Goal: Task Accomplishment & Management: Manage account settings

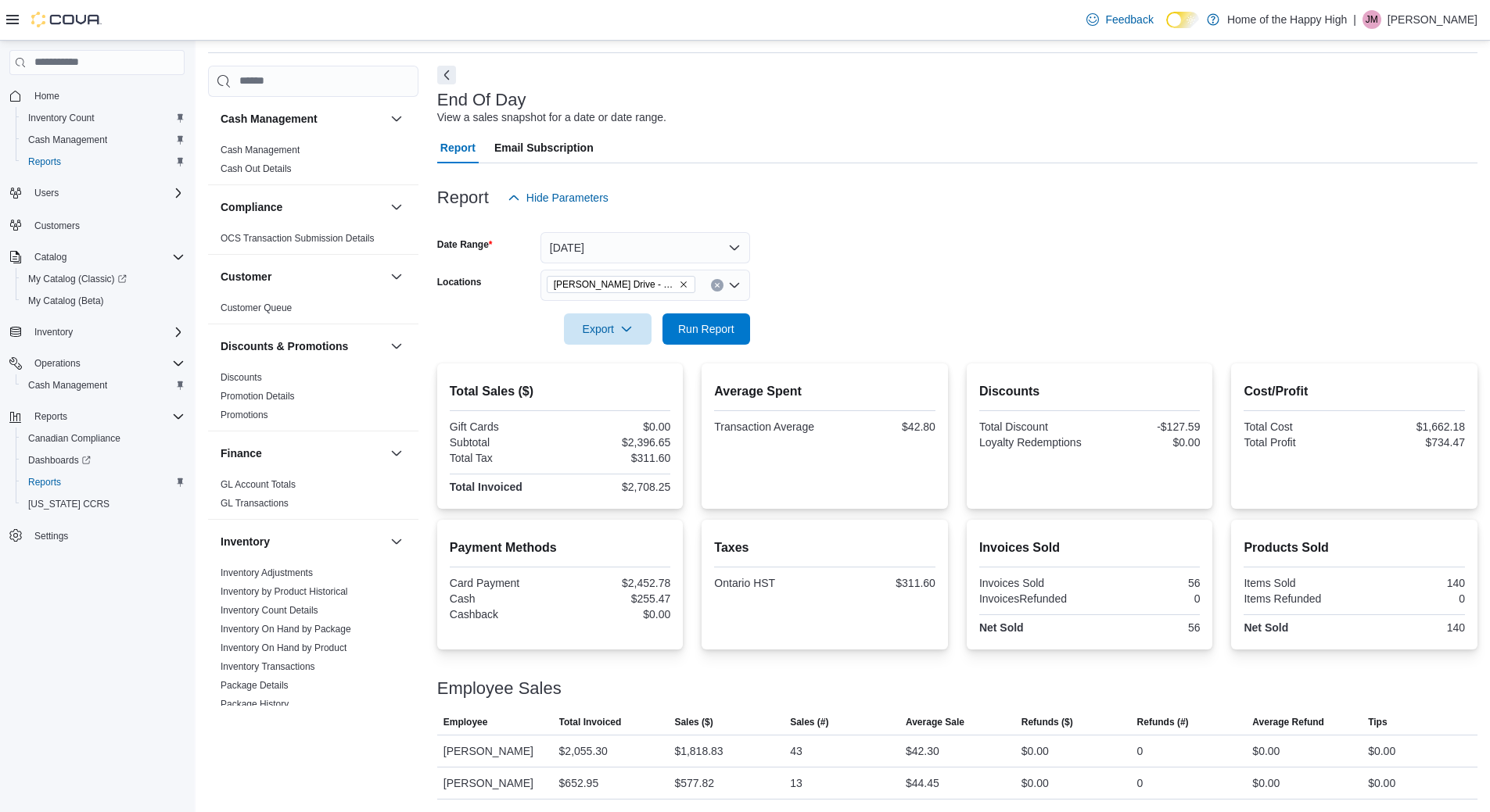
scroll to position [547, 0]
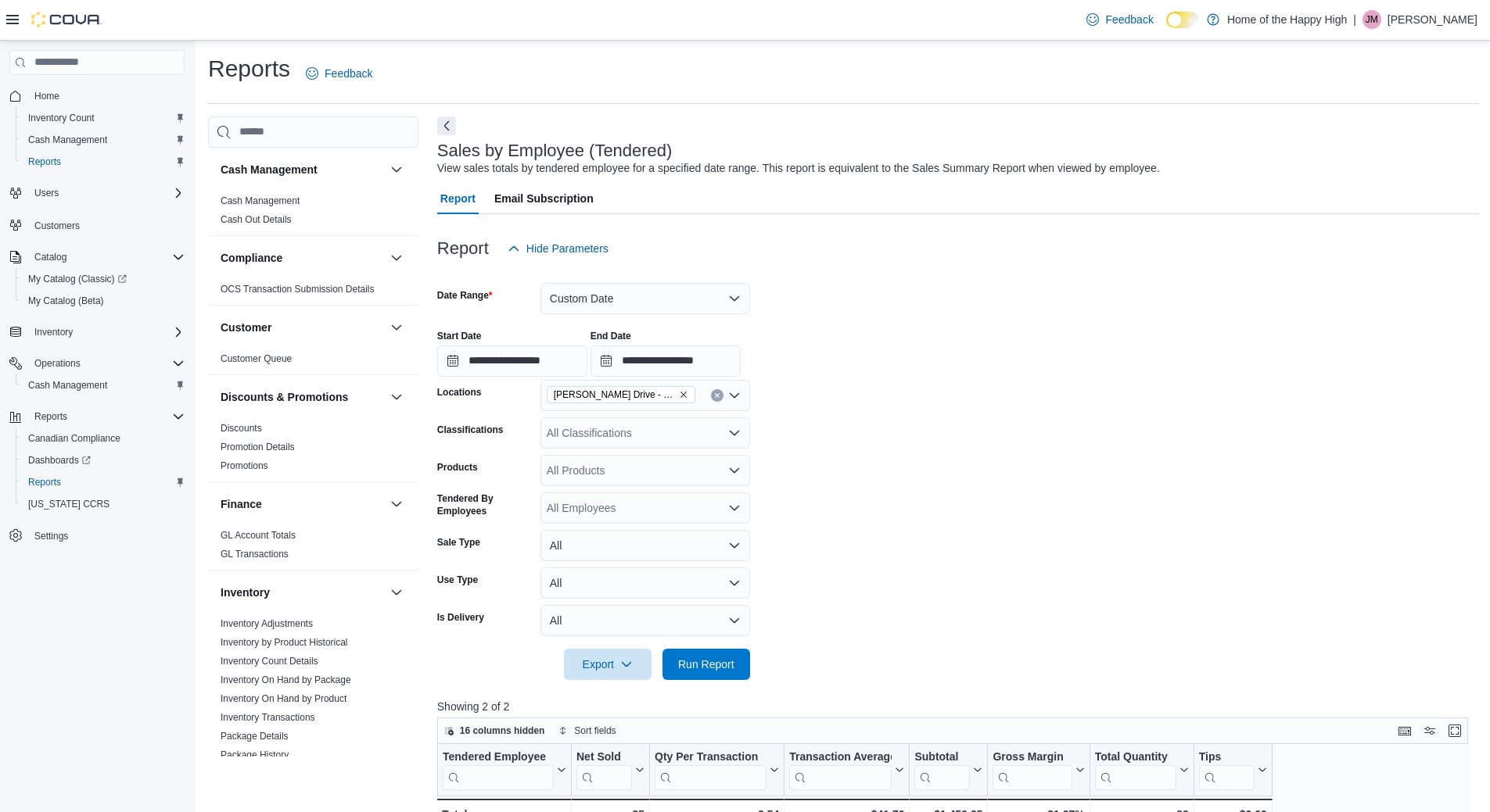
scroll to position [78, 0]
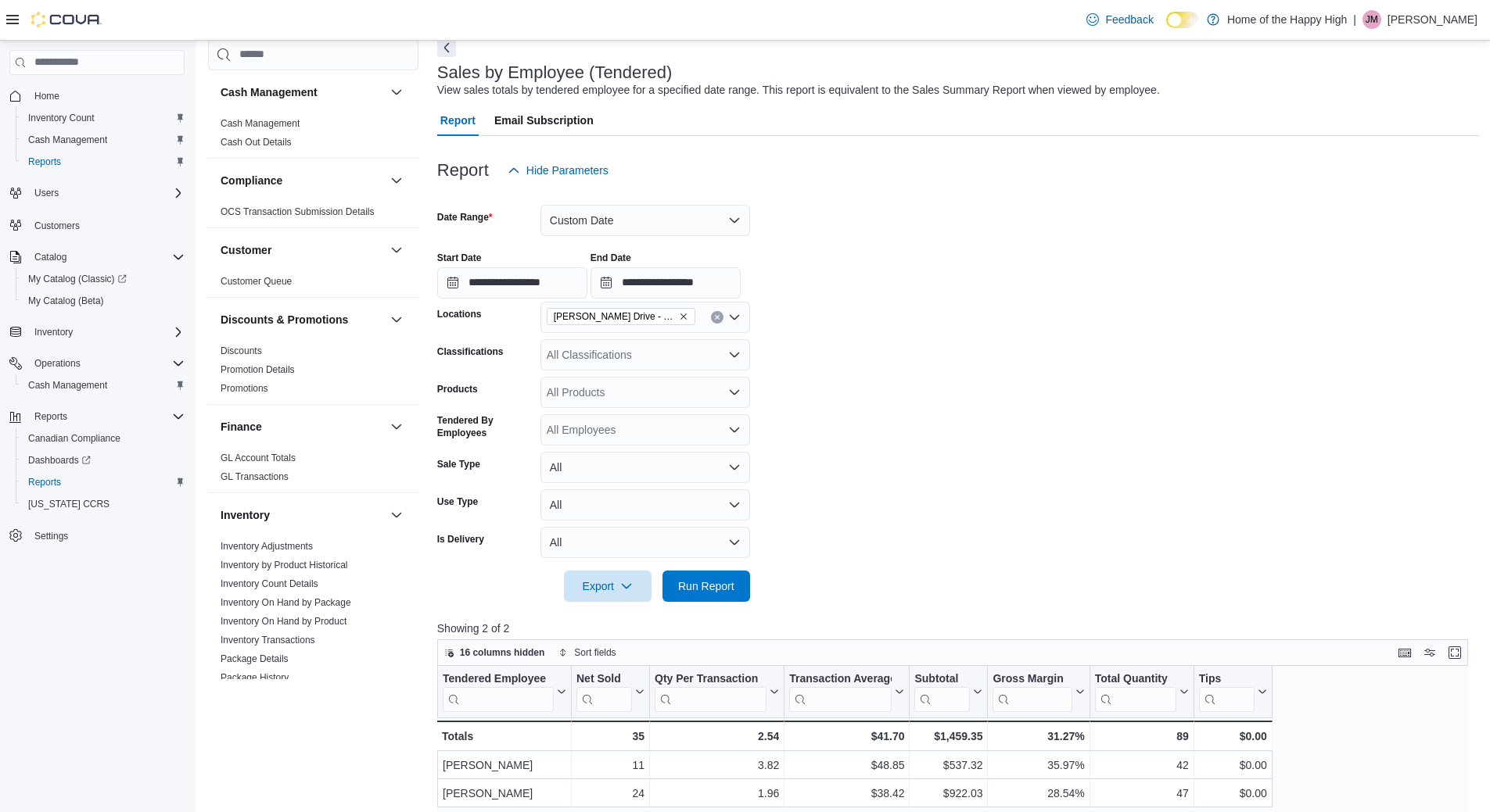
click at [1438, 18] on p "Jeremy McNulty" at bounding box center [1432, 18] width 89 height 18
click at [1380, 150] on span "Sign Out" at bounding box center [1375, 155] width 42 height 16
